Goal: Contribute content: Contribute content

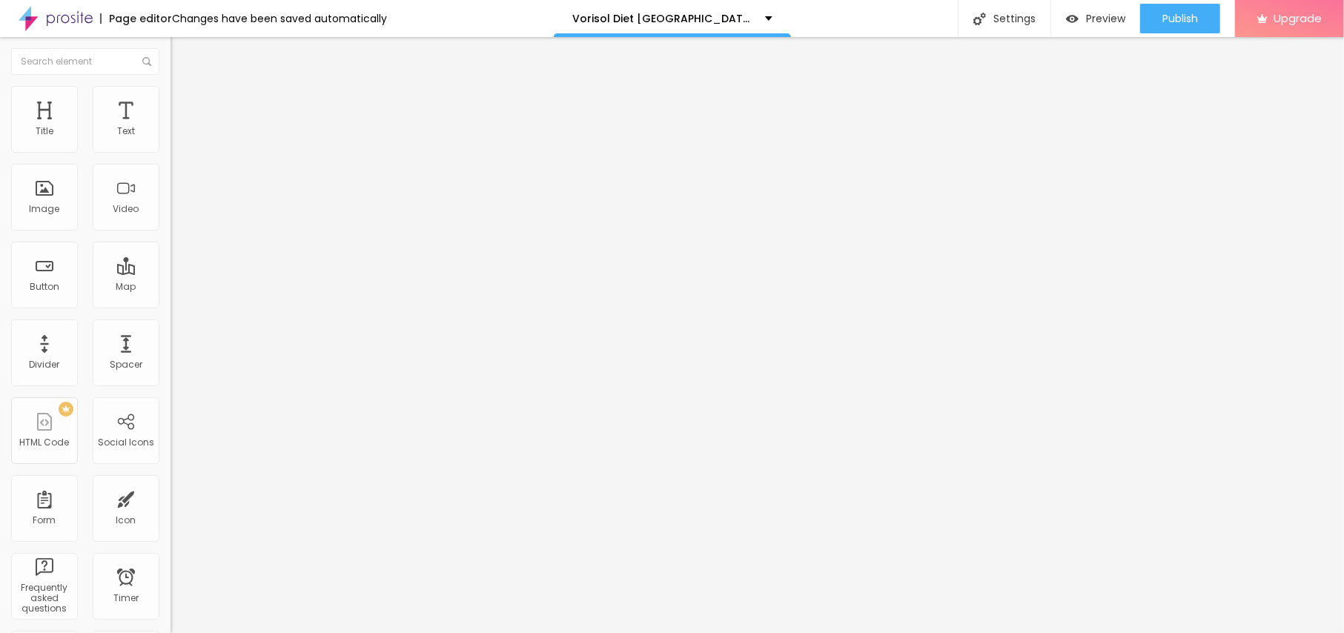
click at [171, 128] on span "Add image" at bounding box center [201, 121] width 61 height 13
click at [155, 633] on div "Subindo 0/1 arquivos" at bounding box center [672, 637] width 1344 height 9
click at [167, 633] on div "Subindo 0/1 arquivos" at bounding box center [672, 637] width 1344 height 9
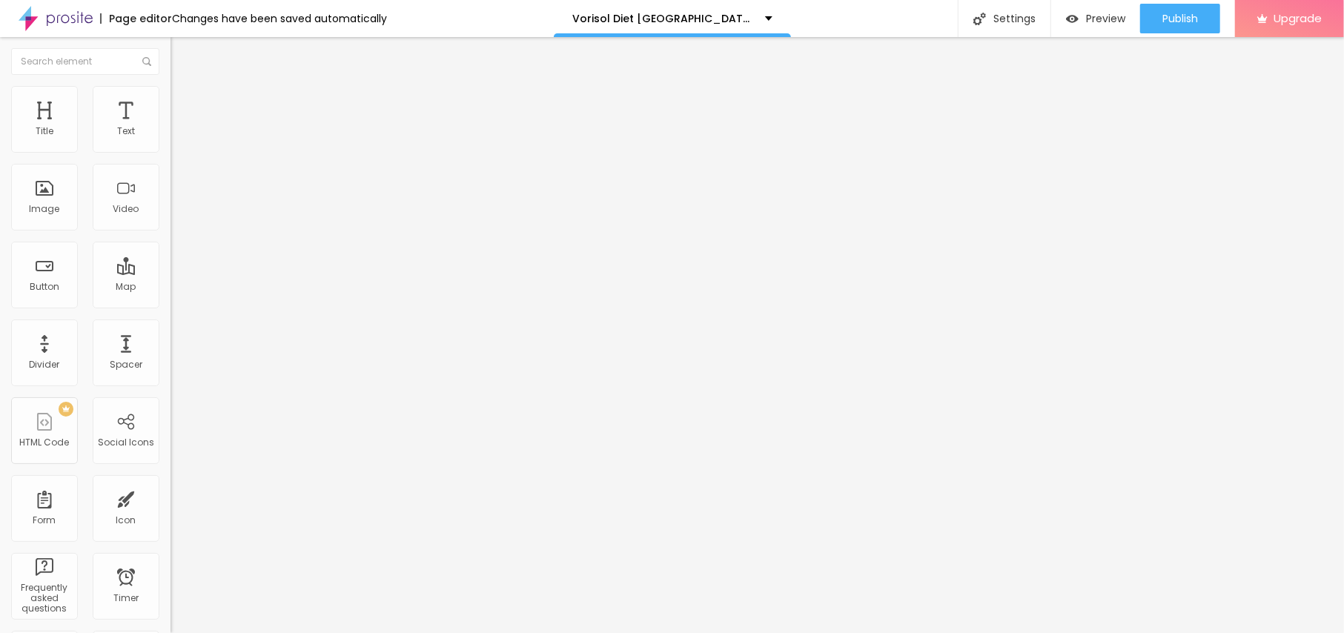
click at [171, 150] on input "text" at bounding box center [260, 142] width 178 height 15
paste input "Vorisol Diet [GEOGRAPHIC_DATA] [GEOGRAPHIC_DATA] [GEOGRAPHIC_DATA]"
type input "Vorisol Diet [GEOGRAPHIC_DATA] [GEOGRAPHIC_DATA] [GEOGRAPHIC_DATA]"
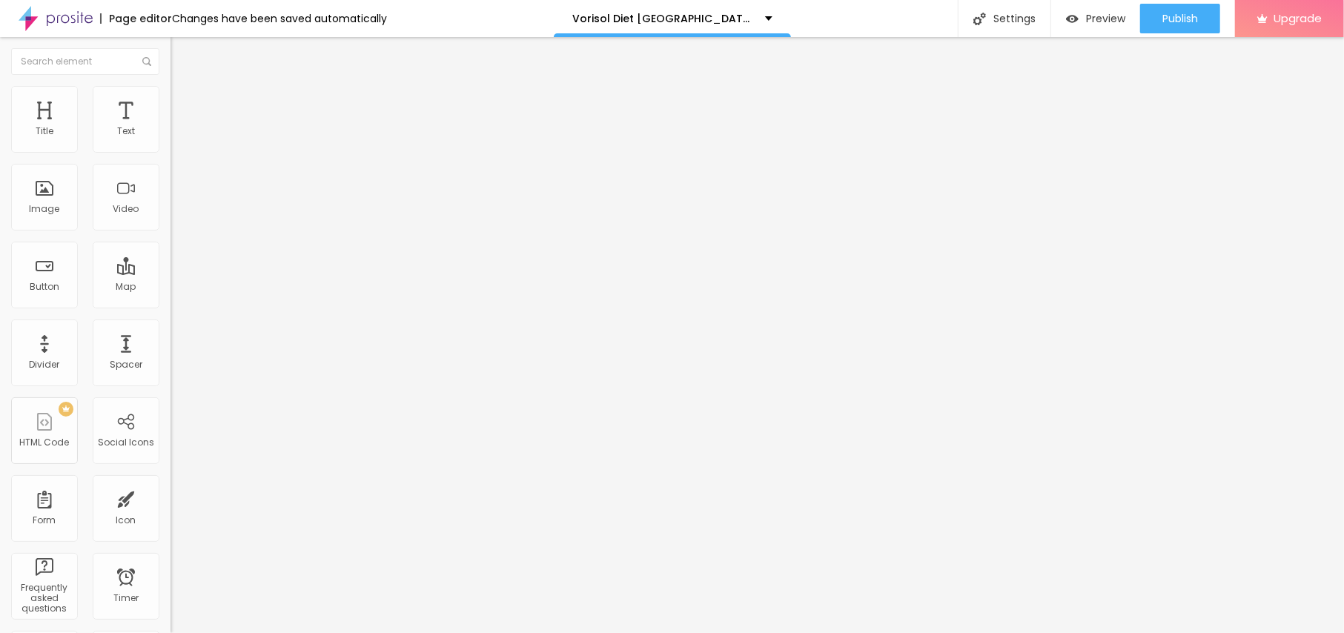
scroll to position [0, 0]
click at [171, 99] on li "Style" at bounding box center [256, 93] width 171 height 15
type input "90"
type input "85"
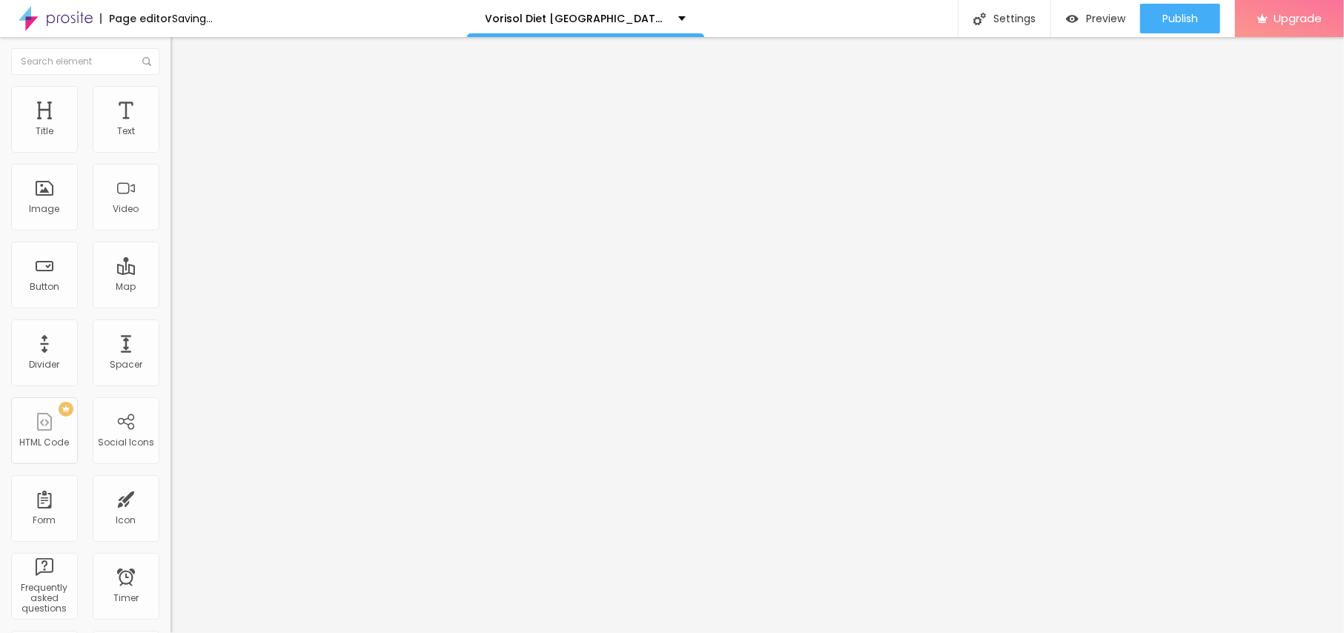
type input "85"
type input "80"
type input "75"
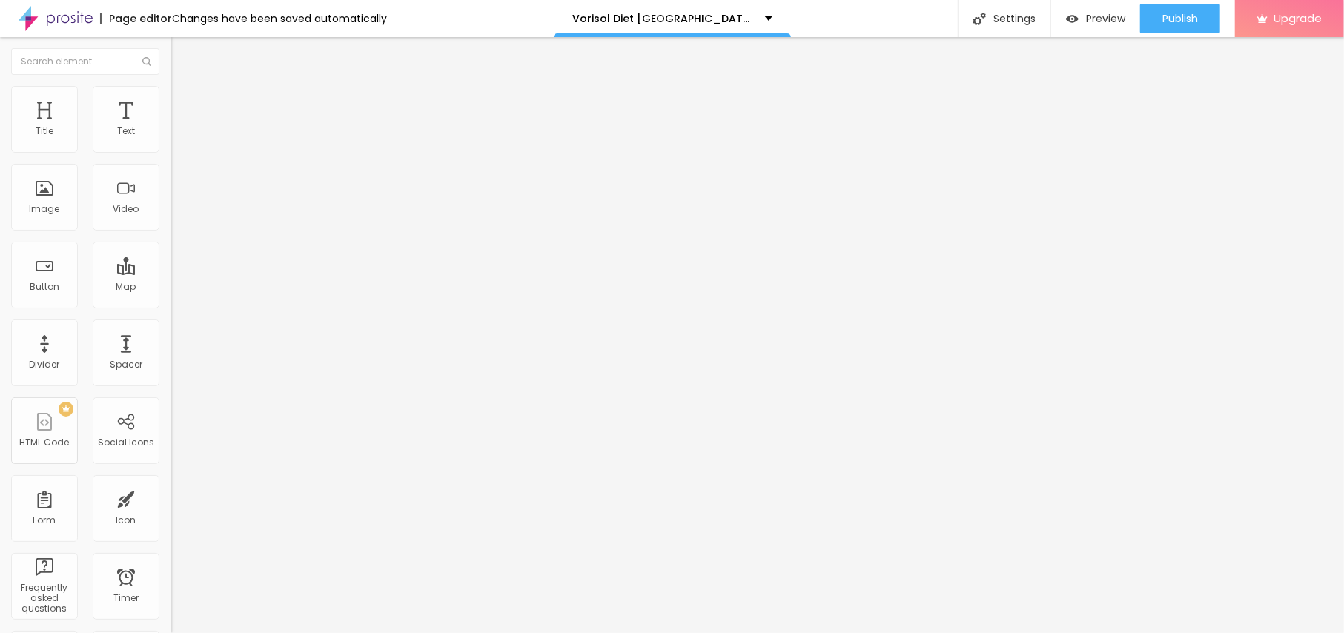
type input "70"
type input "65"
type input "60"
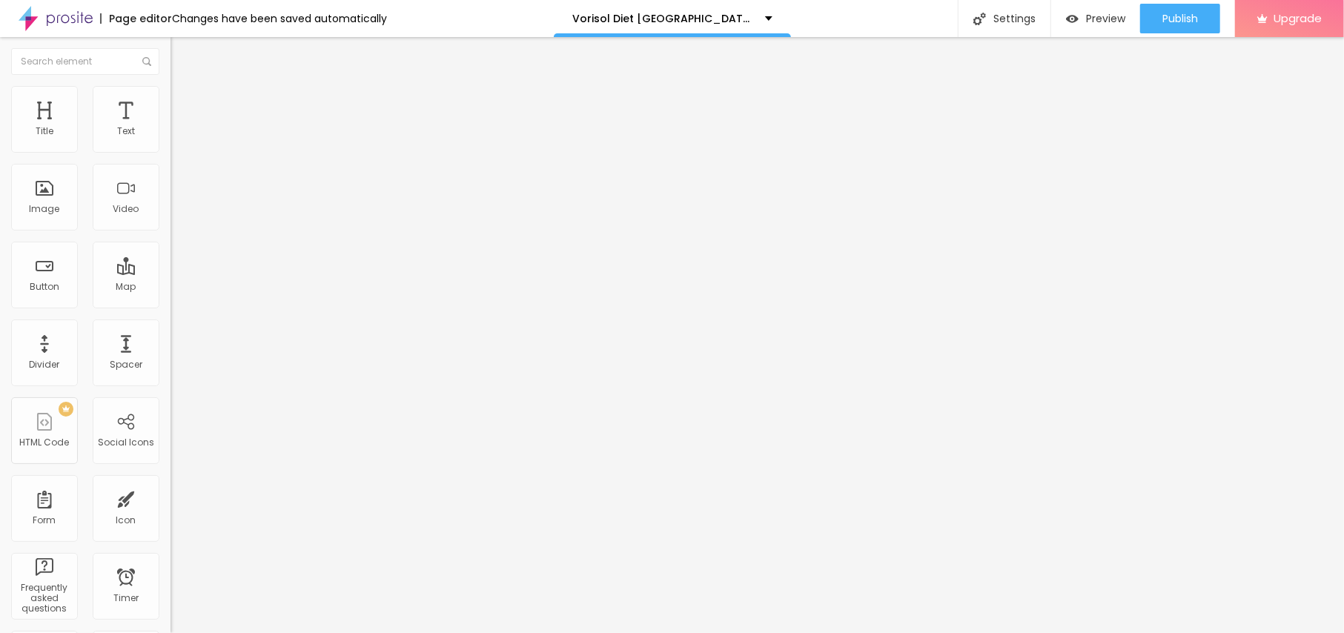
type input "60"
type input "55"
type input "50"
drag, startPoint x: 156, startPoint y: 160, endPoint x: 78, endPoint y: 157, distance: 77.9
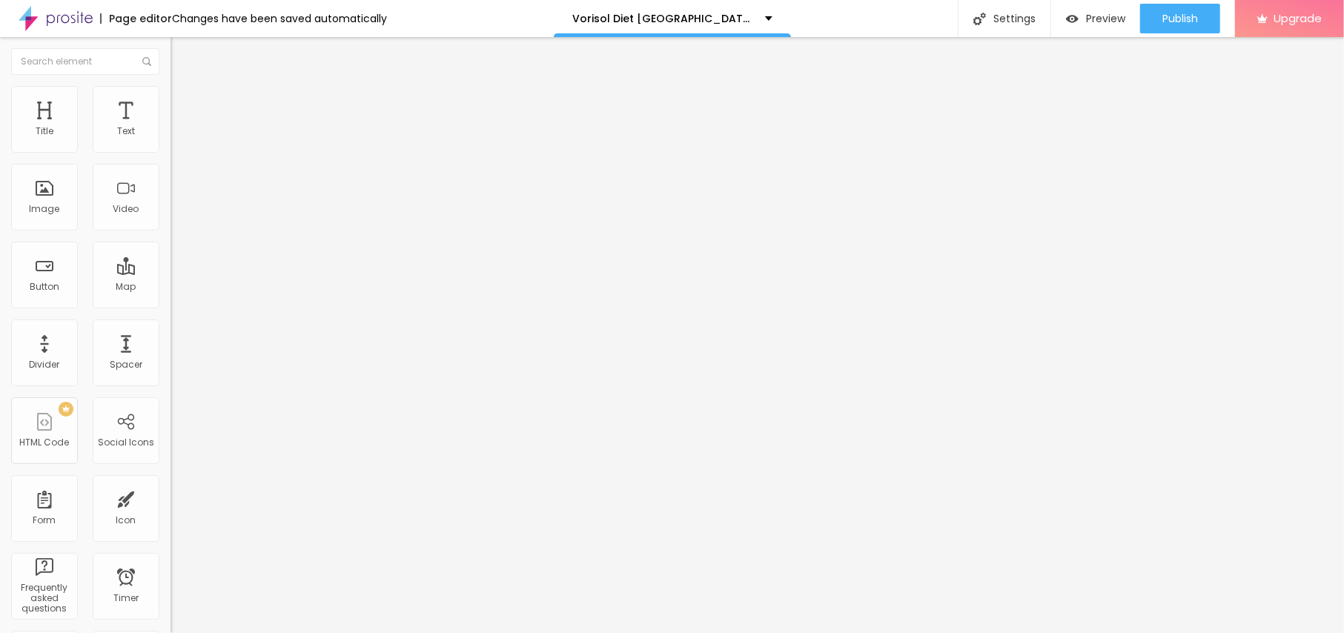
type input "50"
click at [171, 152] on input "range" at bounding box center [219, 146] width 96 height 12
click at [171, 85] on li "Content" at bounding box center [256, 78] width 171 height 15
drag, startPoint x: 70, startPoint y: 406, endPoint x: 0, endPoint y: 389, distance: 71.9
click at [171, 339] on div "Change image Image description (Alt) Vorisol Diet [GEOGRAPHIC_DATA] [GEOGRAPHIC…" at bounding box center [256, 227] width 171 height 223
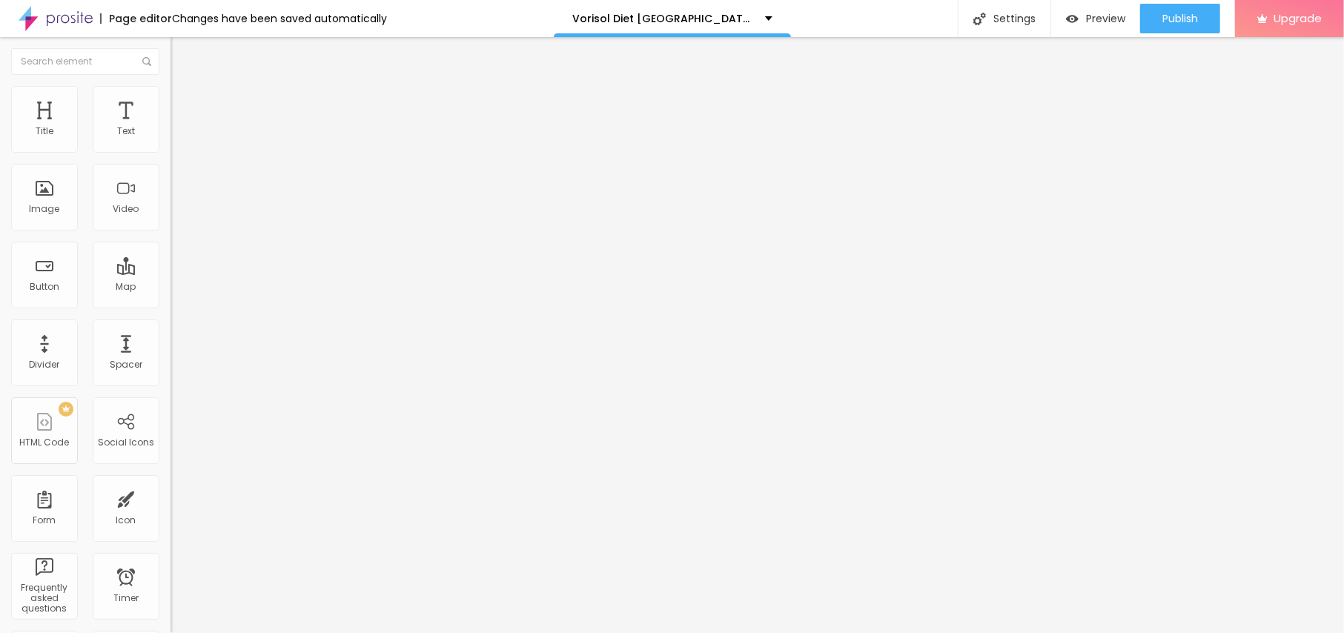
paste input "[DOMAIN_NAME][URL]"
type input "[URL][DOMAIN_NAME]"
click at [171, 472] on div "Edit Image Content Style Advanced Change image Image description (Alt) Vorisol …" at bounding box center [256, 335] width 171 height 596
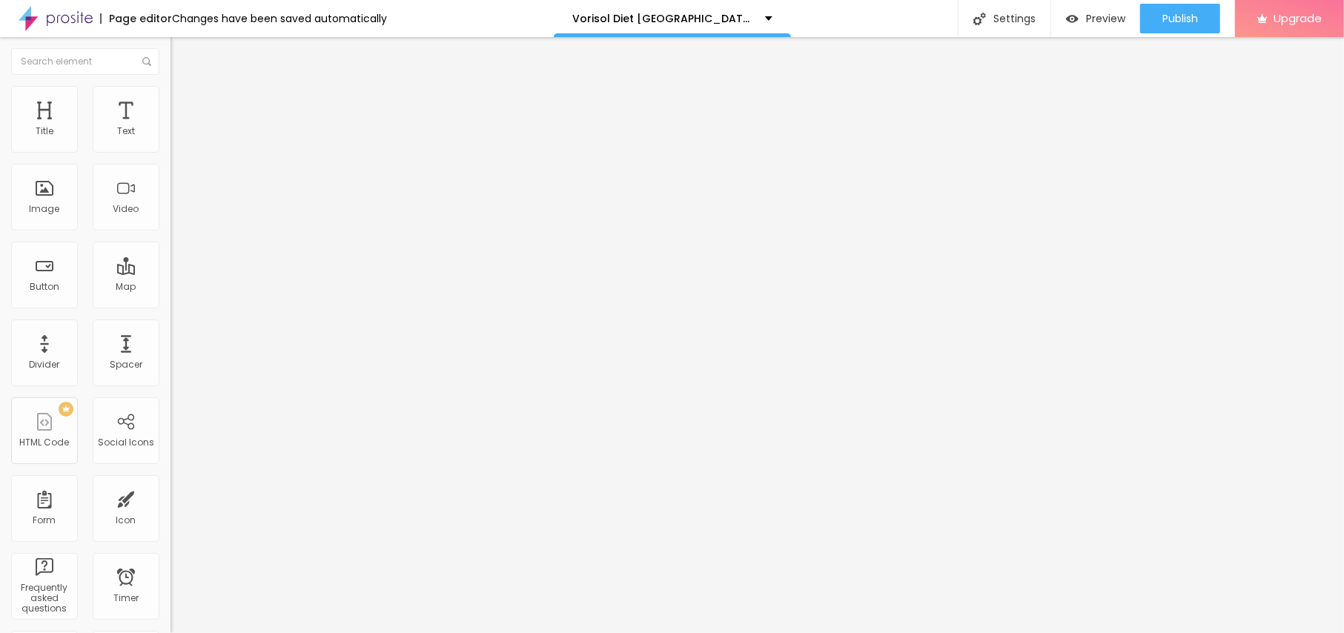
click at [171, 43] on button "Edit Image" at bounding box center [256, 54] width 171 height 34
drag, startPoint x: 90, startPoint y: 172, endPoint x: 0, endPoint y: 157, distance: 91.7
click at [171, 156] on div "Text Click me Align Size Default Small Default Big Link URL https:// Open in ne…" at bounding box center [256, 224] width 171 height 216
paste input "😍👇JETZT EINKAUFEN😍👇"
type input "😍👇JETZT EINKAUFEN😍👇"
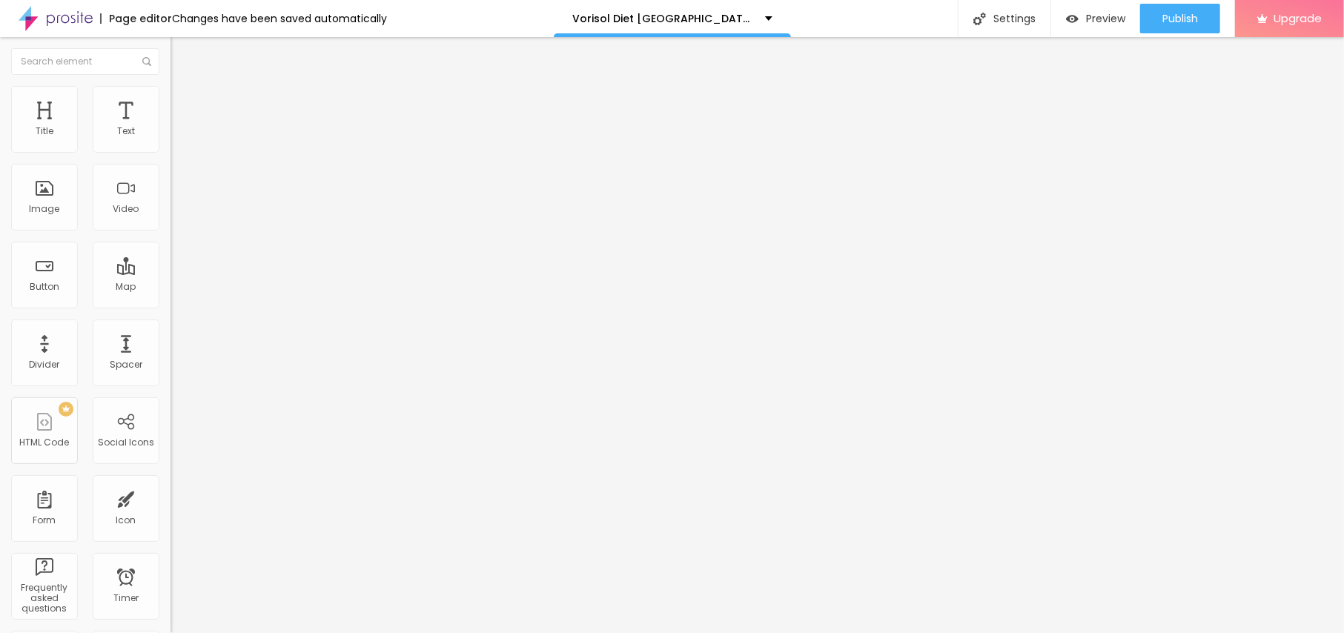
drag, startPoint x: 78, startPoint y: 312, endPoint x: 0, endPoint y: 312, distance: 77.9
click at [171, 312] on div "Text 😍👇JETZT EINKAUFEN😍👇 Align Size Default Small Default Big Link URL https://…" at bounding box center [256, 224] width 171 height 216
paste input "[DOMAIN_NAME][URL]"
type input "[URL][DOMAIN_NAME]"
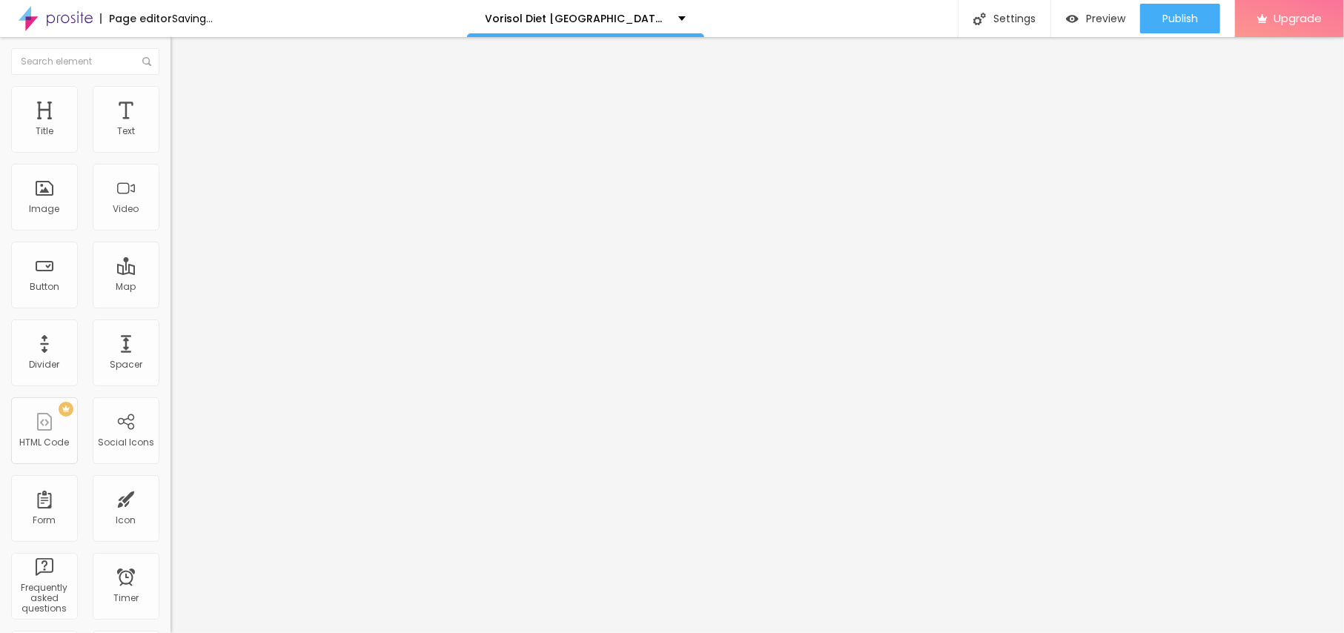
scroll to position [0, 0]
click at [176, 215] on icon "button" at bounding box center [180, 210] width 9 height 9
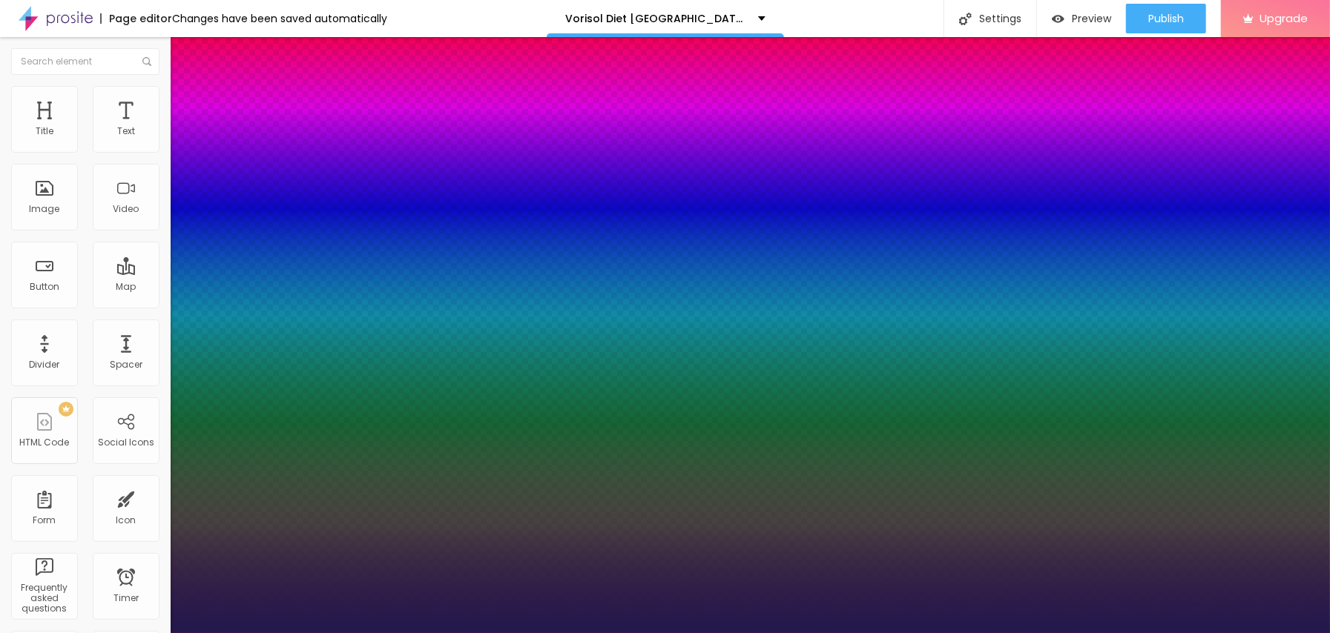
type input "1"
type input "15"
type input "1"
type input "22"
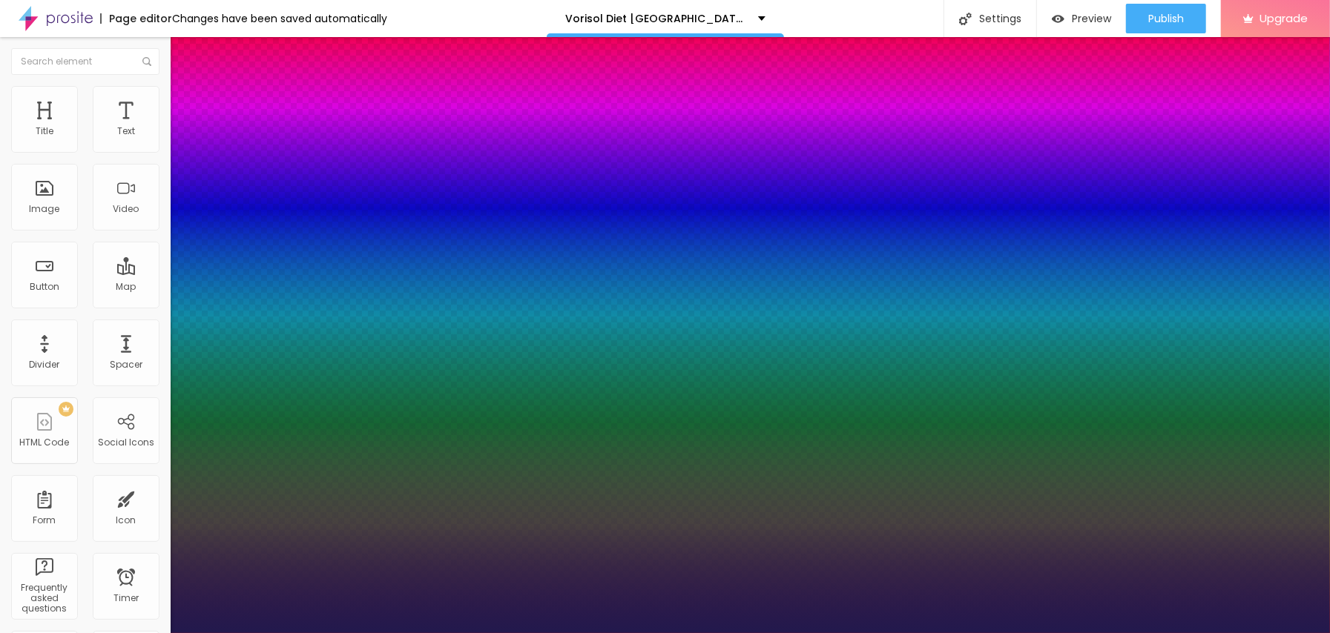
type input "22"
type input "1"
type input "25"
type input "1"
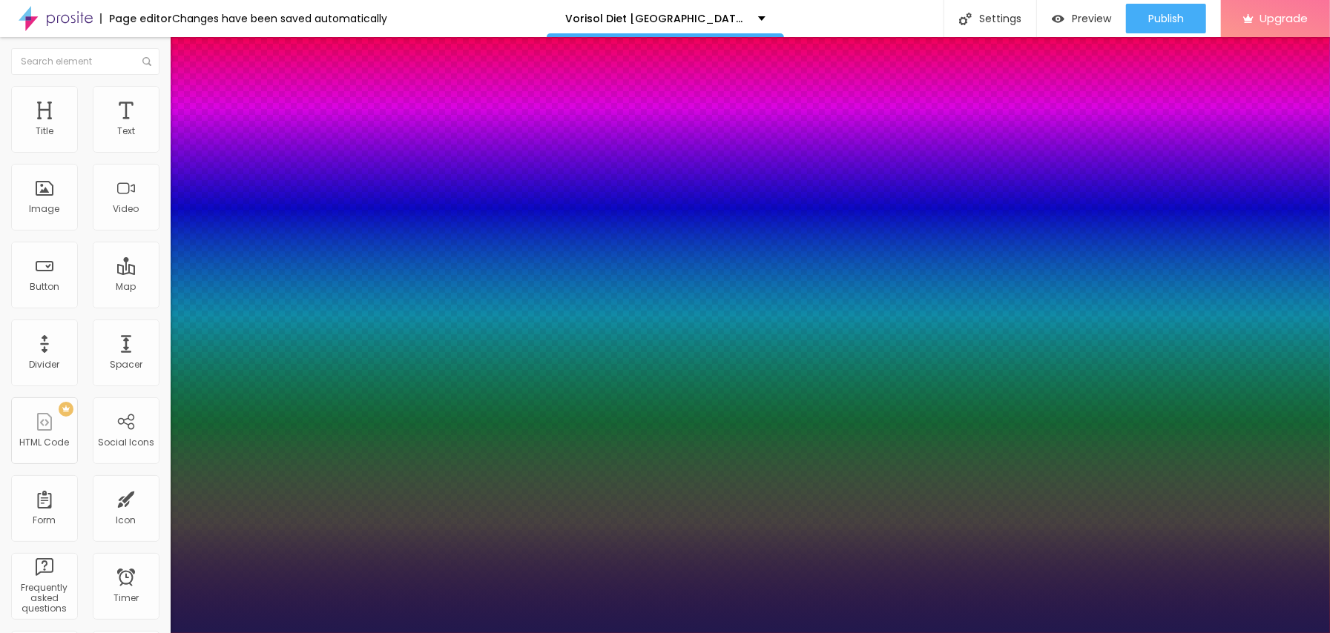
type input "26"
type input "1"
type input "27"
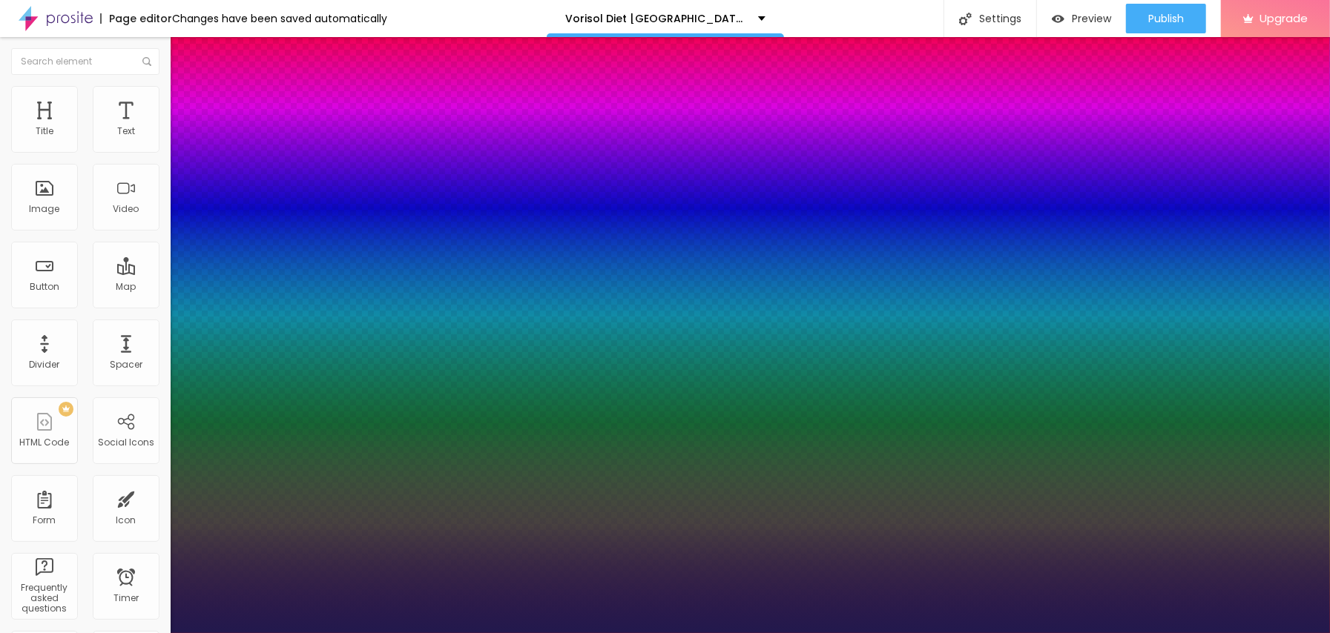
type input "1"
type input "27"
click at [661, 633] on div at bounding box center [665, 633] width 1330 height 0
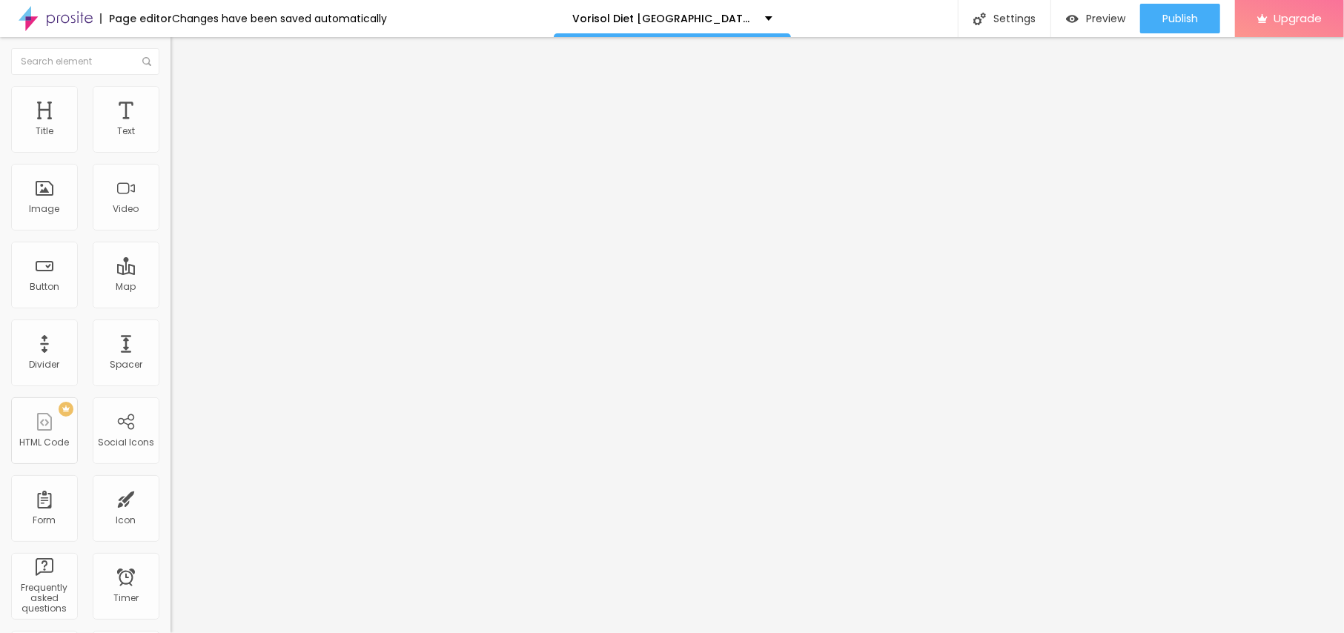
click at [182, 53] on img "button" at bounding box center [188, 54] width 12 height 12
click at [176, 138] on icon "button" at bounding box center [180, 133] width 9 height 9
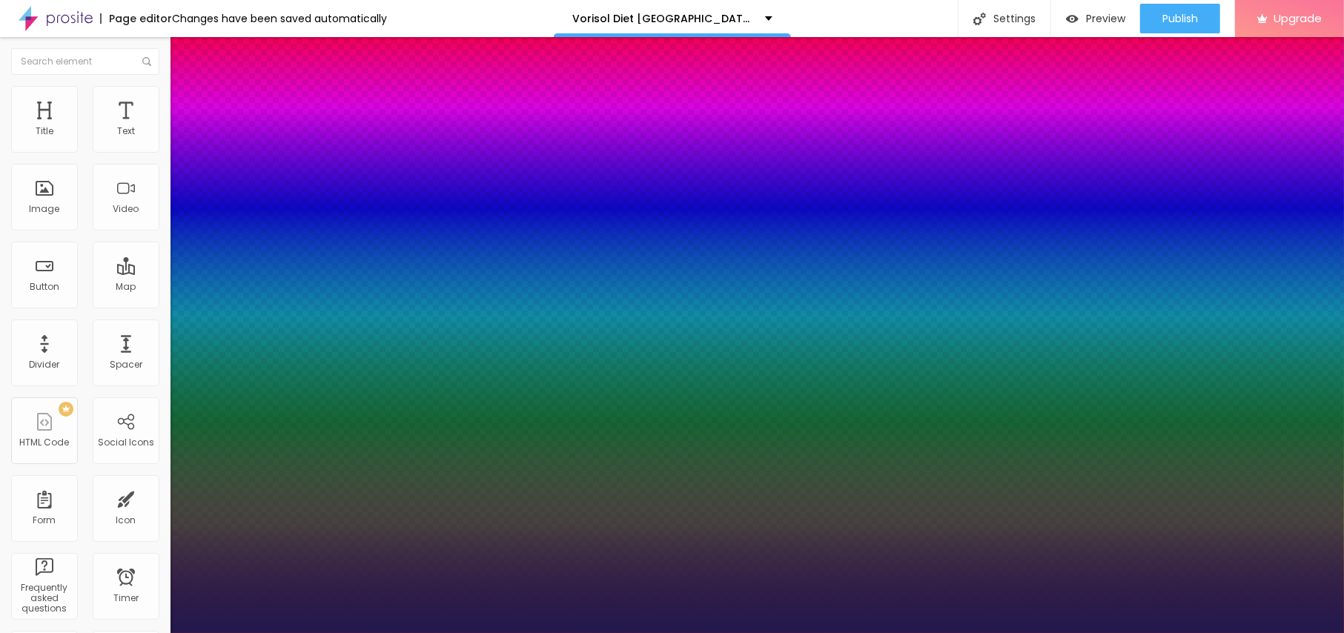
type input "1"
type input "15"
type input "1"
type input "16"
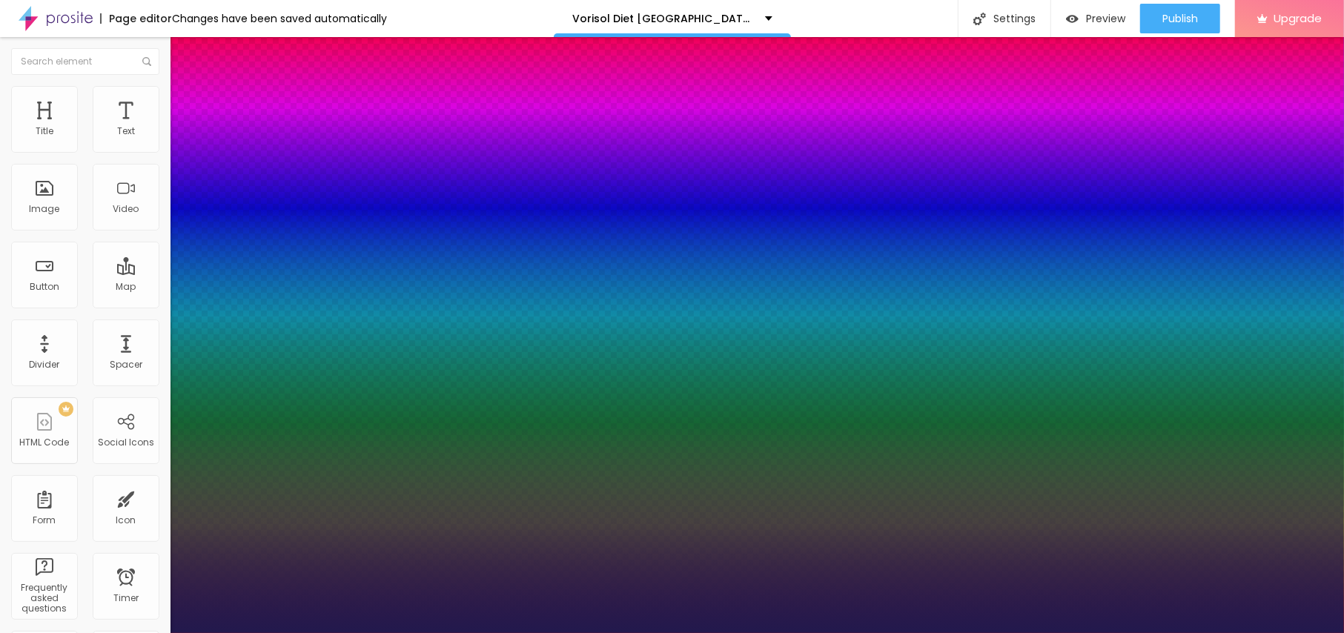
type input "16"
type input "1"
type input "18"
type input "1"
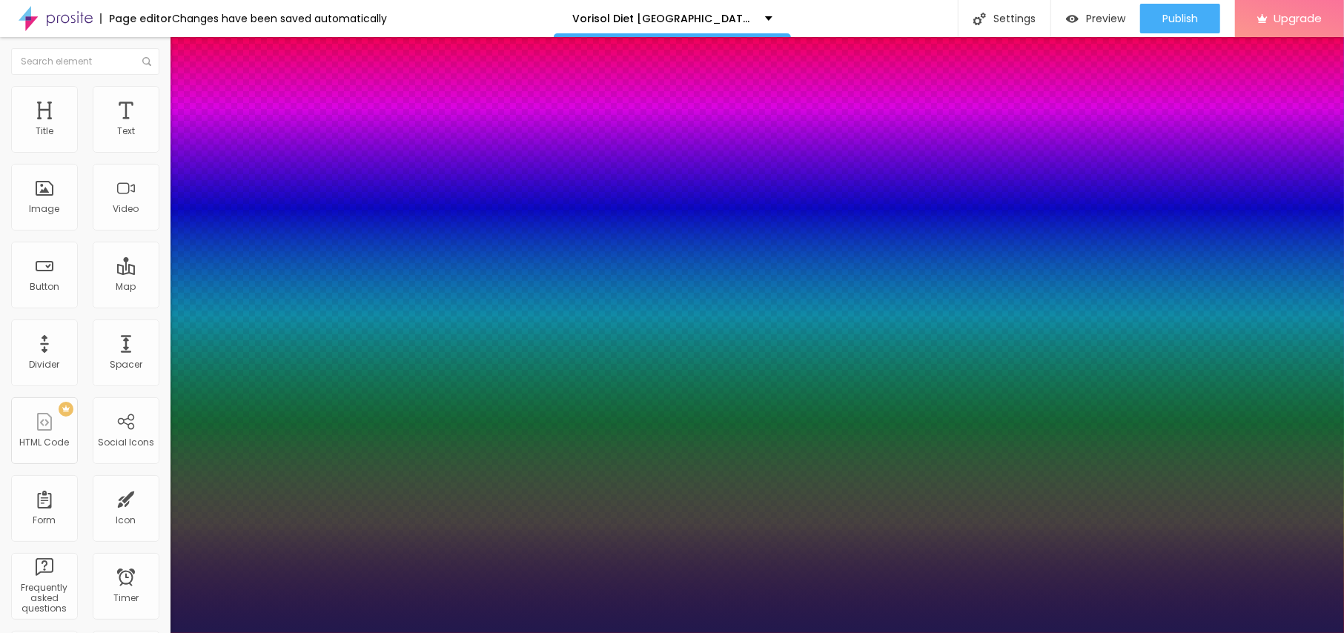
type input "19"
type input "1"
type input "20"
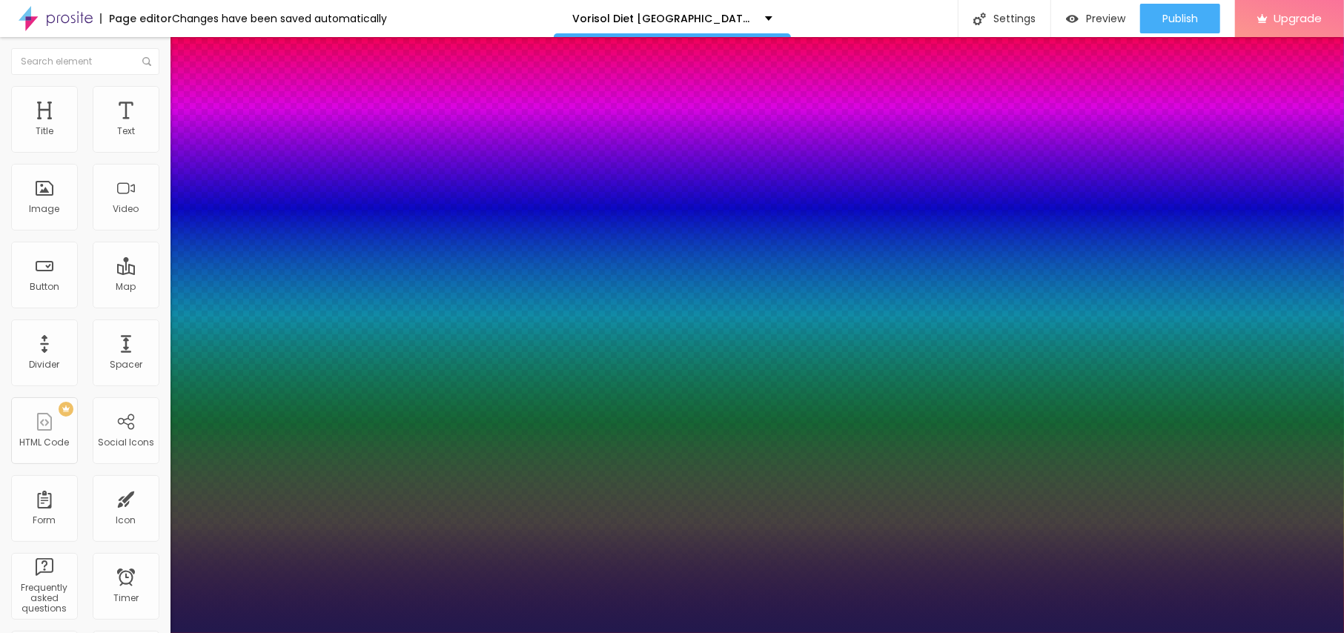
type input "1"
type input "21"
type input "1"
type input "21"
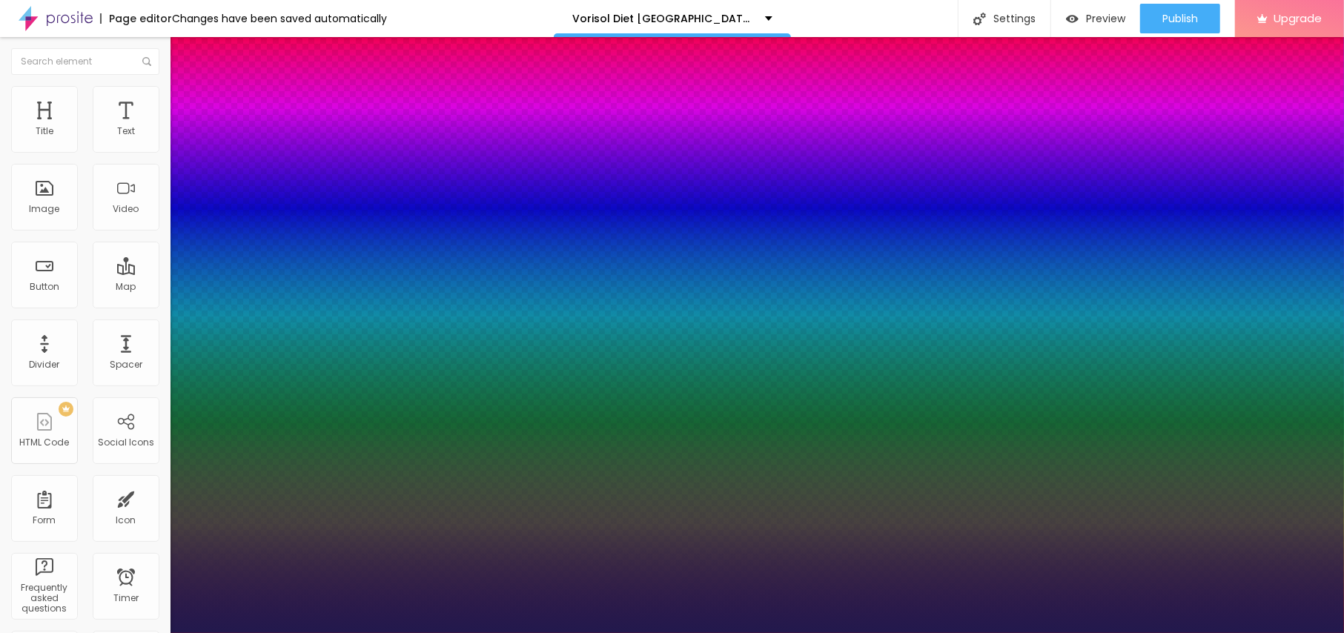
type input "1"
type input "23"
type input "1"
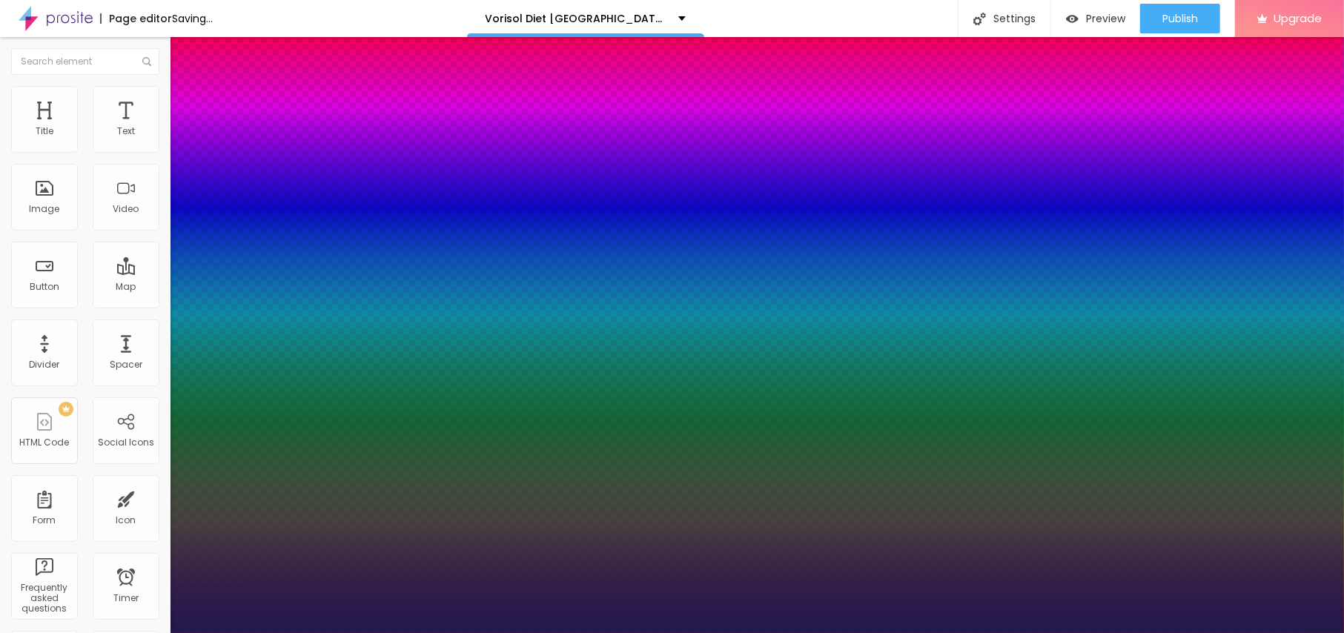
type input "21"
type input "1"
type input "20"
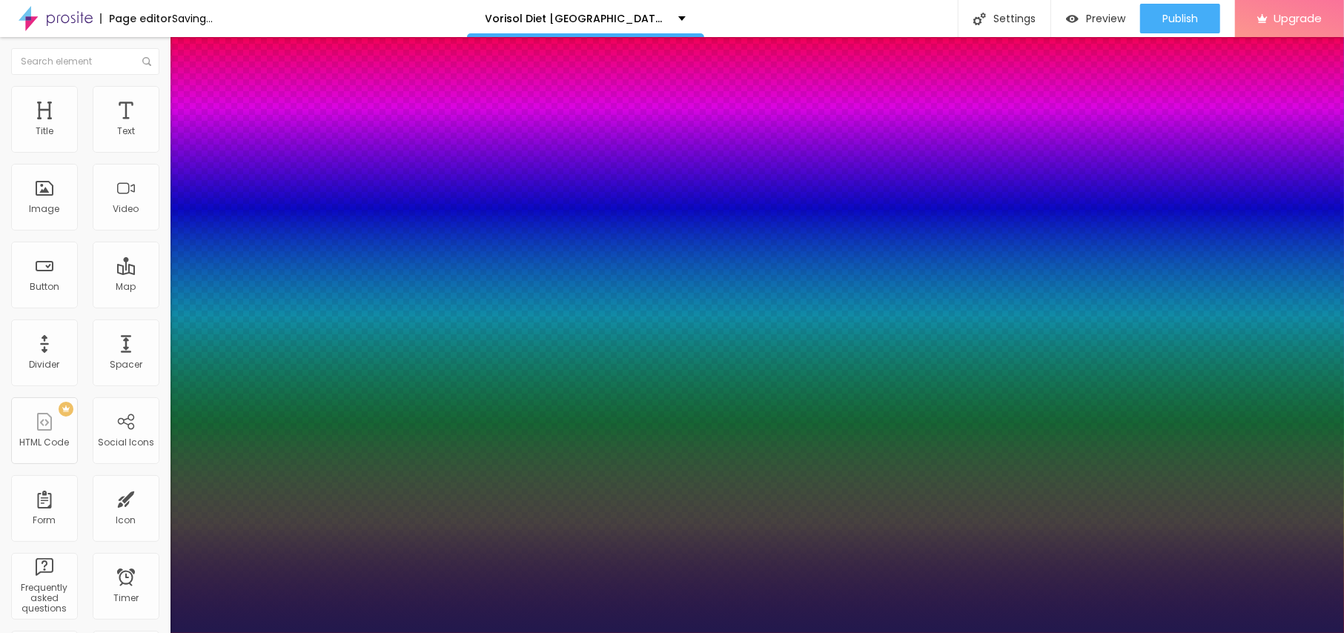
type input "1"
type input "19"
type input "1"
type input "20"
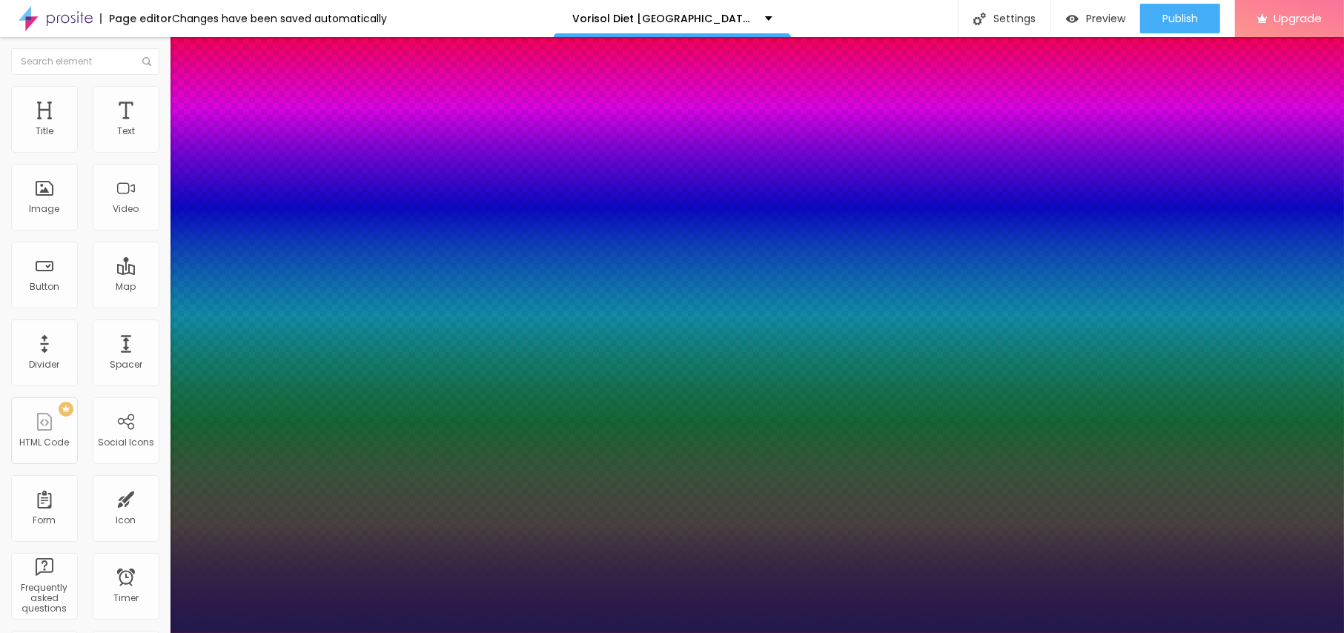
type input "20"
type input "1"
drag, startPoint x: 209, startPoint y: 246, endPoint x: 205, endPoint y: 253, distance: 7.6
type input "20"
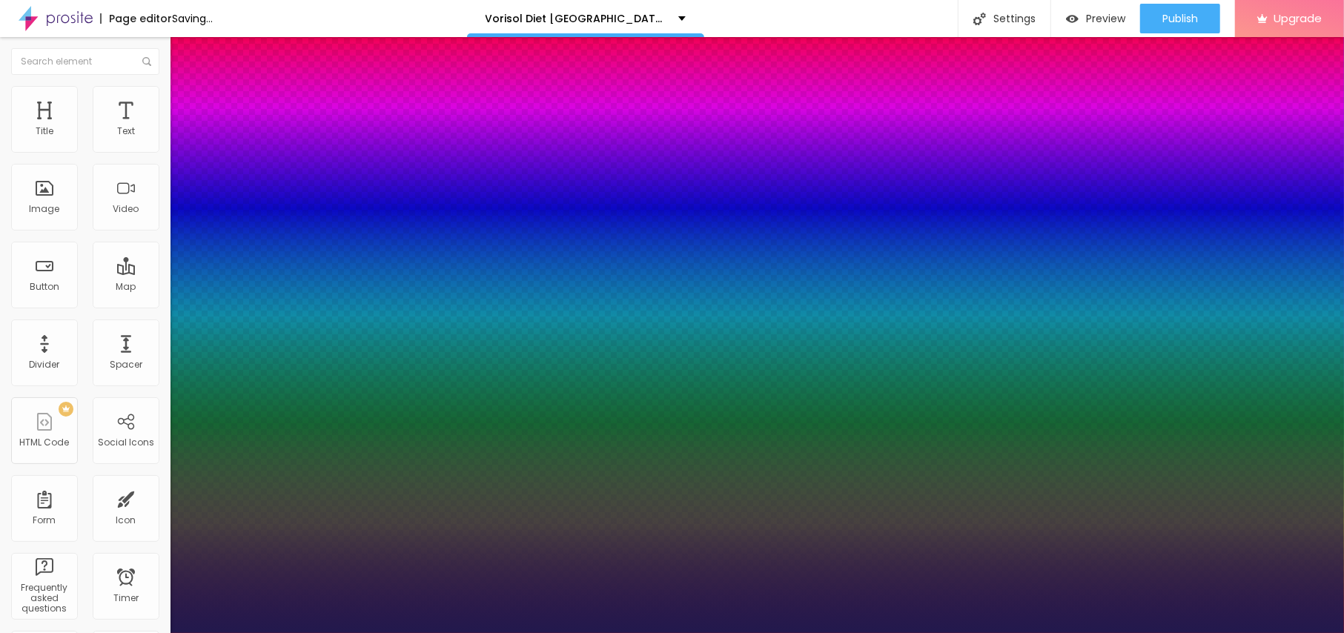
type input "1"
click at [653, 633] on div at bounding box center [672, 633] width 1344 height 0
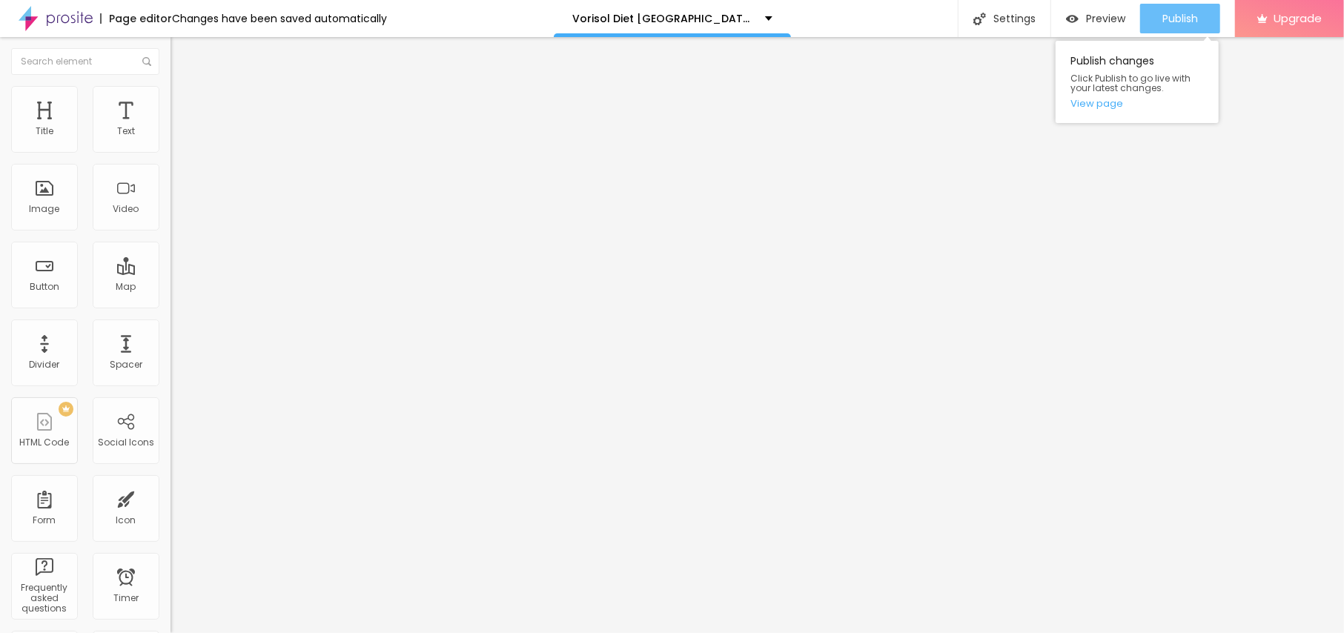
click at [1184, 13] on span "Publish" at bounding box center [1181, 19] width 36 height 12
click at [1101, 105] on link "View page" at bounding box center [1137, 104] width 133 height 10
